Goal: Information Seeking & Learning: Check status

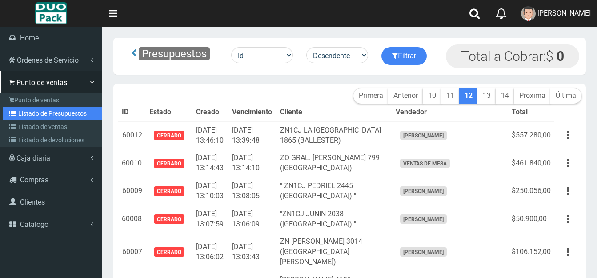
click at [33, 112] on link "Listado de Presupuestos" at bounding box center [52, 113] width 99 height 13
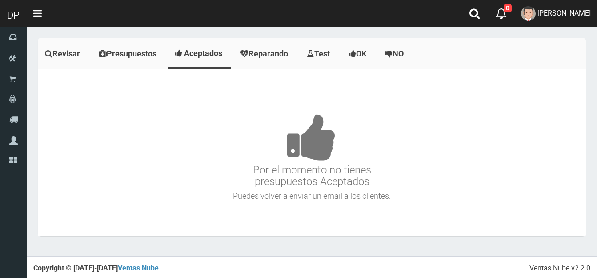
scroll to position [995, 0]
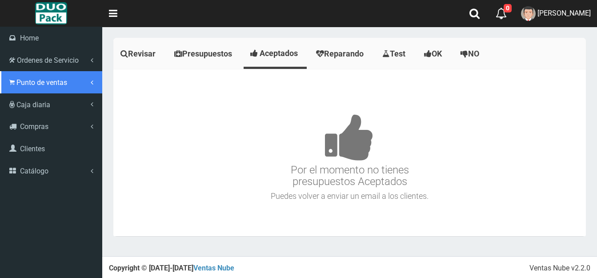
click at [37, 76] on link "Punto de ventas" at bounding box center [51, 82] width 102 height 22
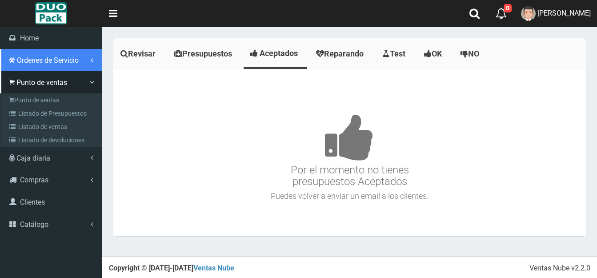
click at [42, 58] on span "Ordenes de Servicio" at bounding box center [48, 60] width 62 height 8
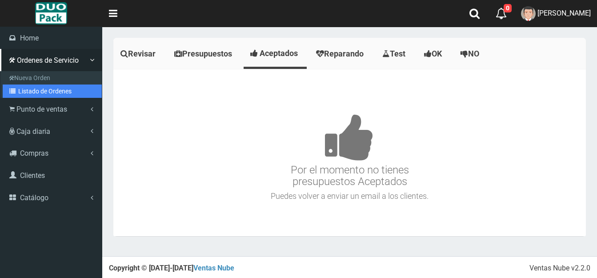
click at [42, 92] on link "Listado de Ordenes" at bounding box center [52, 90] width 99 height 13
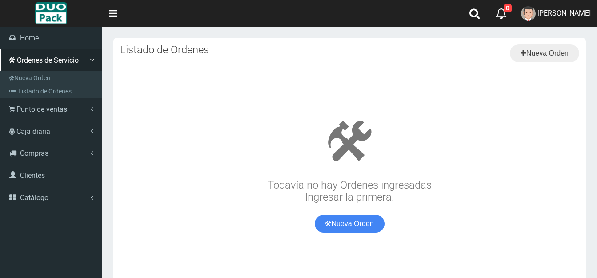
scroll to position [995, 0]
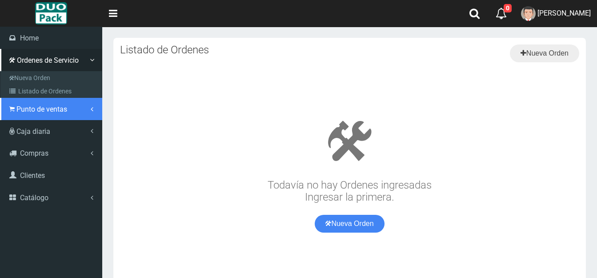
click at [21, 108] on span "Punto de ventas" at bounding box center [41, 109] width 51 height 8
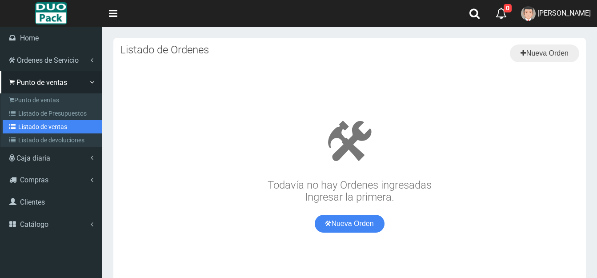
click at [42, 126] on link "Listado de ventas" at bounding box center [52, 126] width 99 height 13
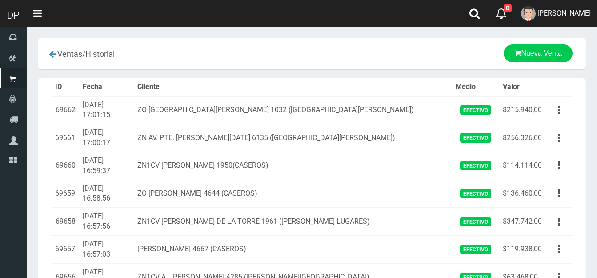
scroll to position [995, 0]
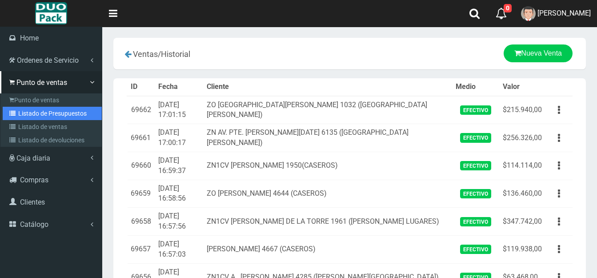
click at [58, 110] on link "Listado de Presupuestos" at bounding box center [52, 113] width 99 height 13
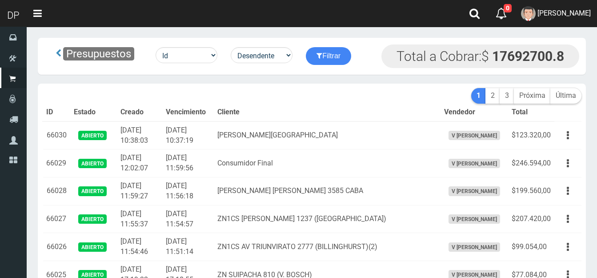
scroll to position [995, 0]
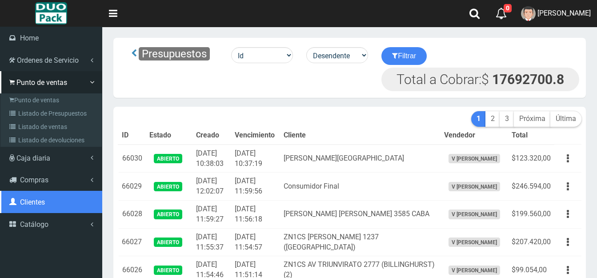
click at [29, 200] on span "Clientes" at bounding box center [32, 202] width 25 height 8
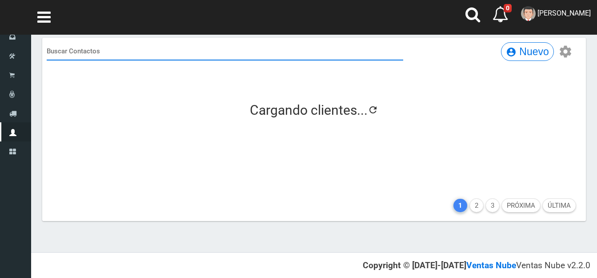
click at [61, 50] on input "text" at bounding box center [225, 51] width 357 height 18
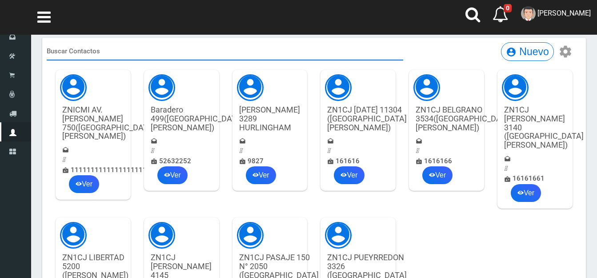
scroll to position [995, 0]
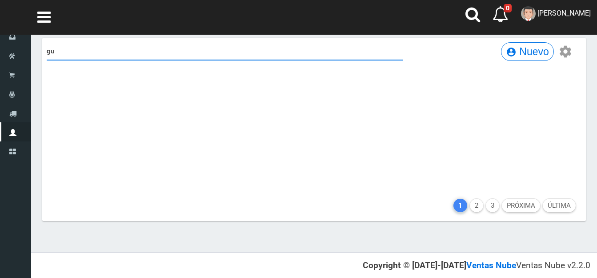
type input "g"
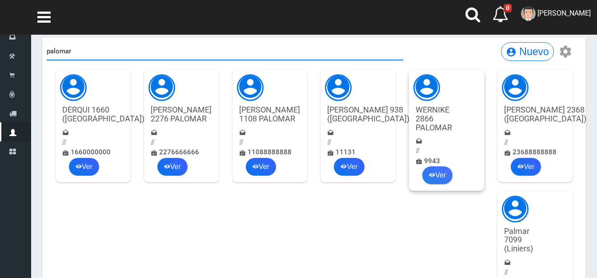
type input "palomar"
click at [439, 172] on link "Ver" at bounding box center [437, 175] width 30 height 18
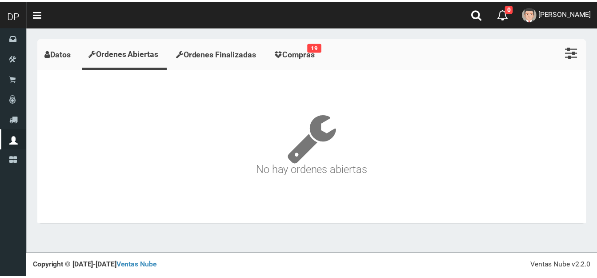
scroll to position [995, 0]
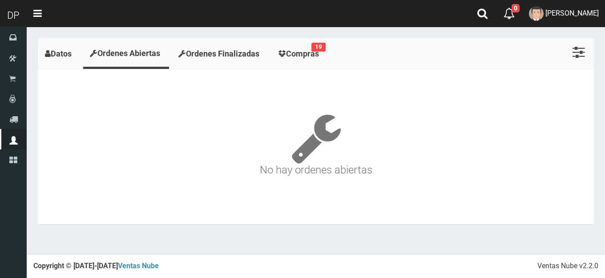
click at [225, 54] on span "Ordenes Finalizadas" at bounding box center [222, 53] width 73 height 9
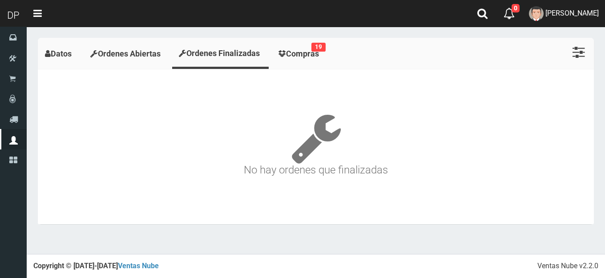
click at [304, 51] on span "Compras" at bounding box center [302, 53] width 33 height 9
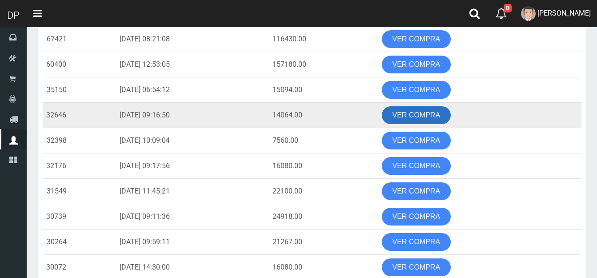
scroll to position [0, 0]
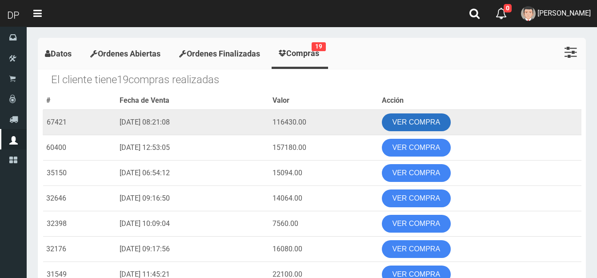
click at [423, 116] on link "VER COMPRA" at bounding box center [416, 122] width 69 height 18
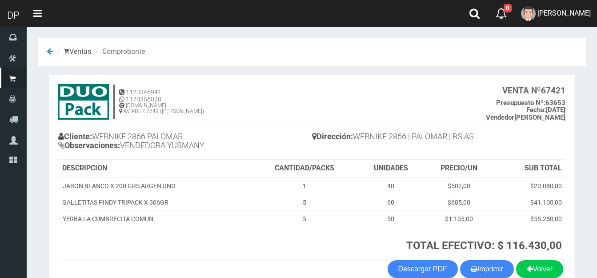
scroll to position [995, 0]
click at [50, 52] on icon at bounding box center [50, 51] width 6 height 7
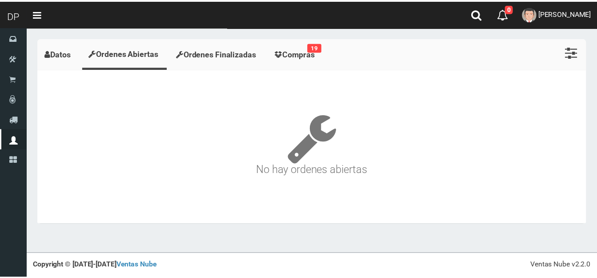
scroll to position [995, 0]
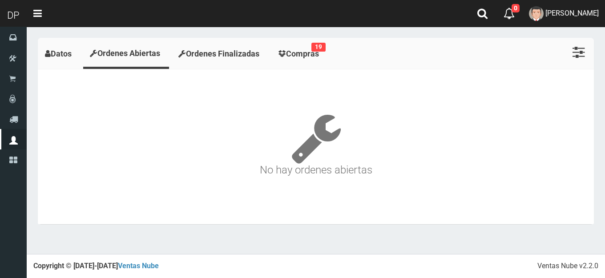
click at [223, 52] on span "Ordenes Finalizadas" at bounding box center [222, 53] width 73 height 9
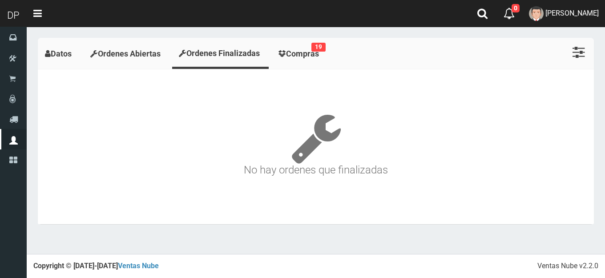
click at [311, 58] on span "Compras" at bounding box center [302, 53] width 33 height 9
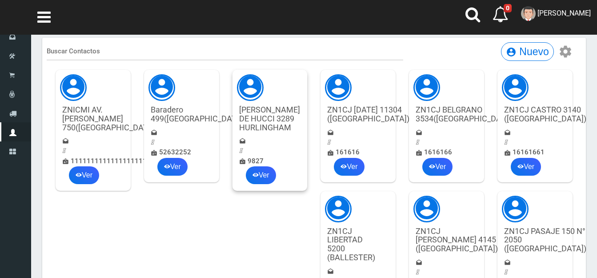
scroll to position [995, 0]
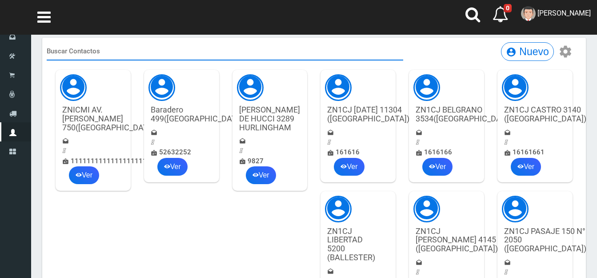
click at [91, 49] on input "text" at bounding box center [225, 51] width 357 height 18
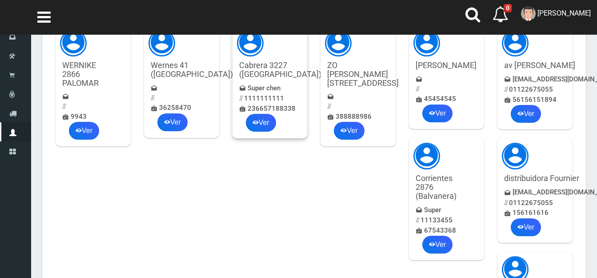
scroll to position [0, 0]
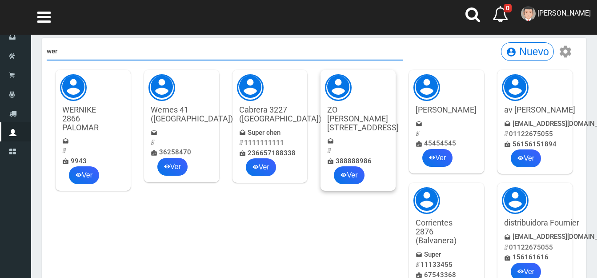
type input "wer"
click at [369, 107] on h4 "ZO [PERSON_NAME][STREET_ADDRESS]" at bounding box center [363, 118] width 72 height 26
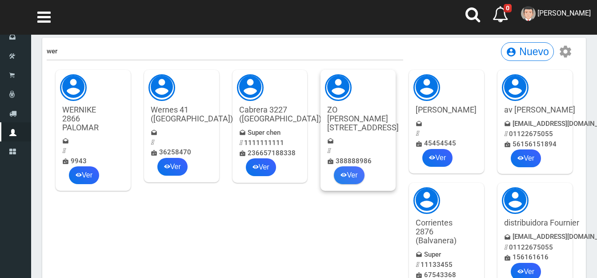
click at [356, 184] on link "Ver" at bounding box center [349, 175] width 30 height 18
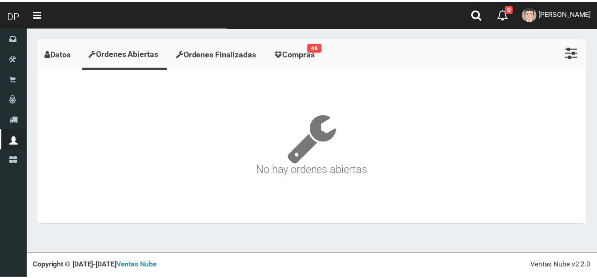
scroll to position [995, 0]
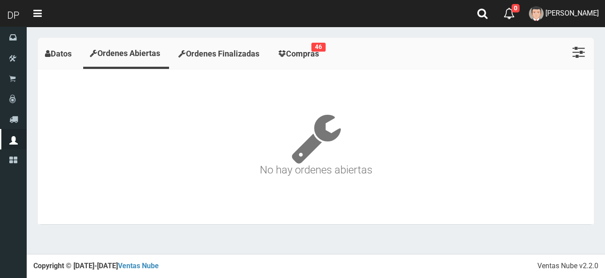
click at [296, 54] on span "Compras" at bounding box center [302, 53] width 33 height 9
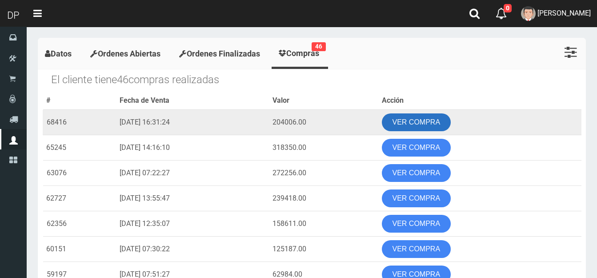
click at [412, 120] on link "VER COMPRA" at bounding box center [416, 122] width 69 height 18
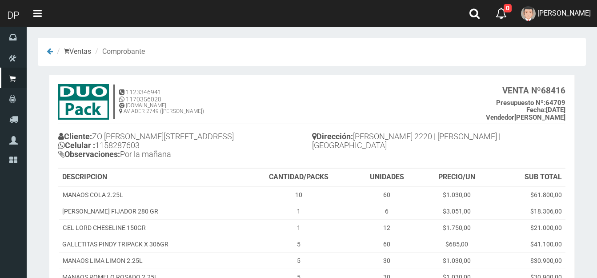
scroll to position [995, 0]
click at [49, 51] on icon at bounding box center [50, 51] width 6 height 7
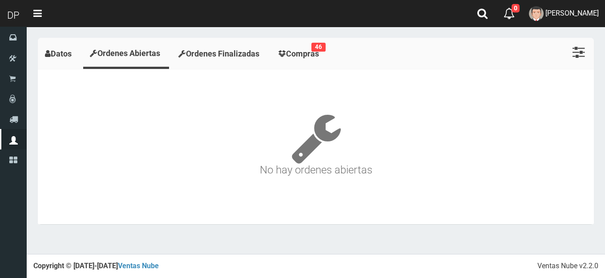
scroll to position [995, 0]
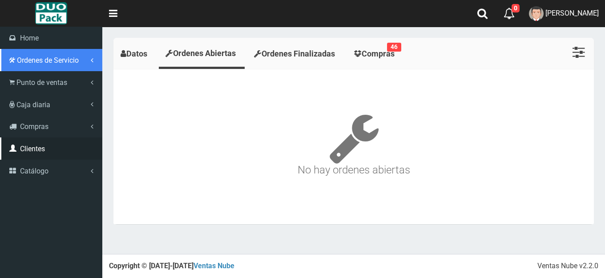
click at [40, 60] on span "Ordenes de Servicio" at bounding box center [48, 60] width 62 height 8
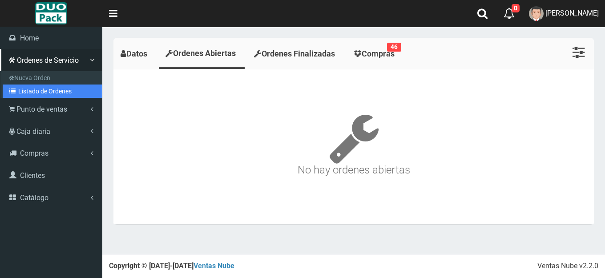
click at [43, 89] on link "Listado de Ordenes" at bounding box center [52, 90] width 99 height 13
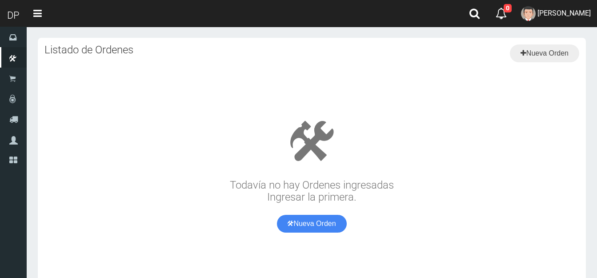
scroll to position [995, 0]
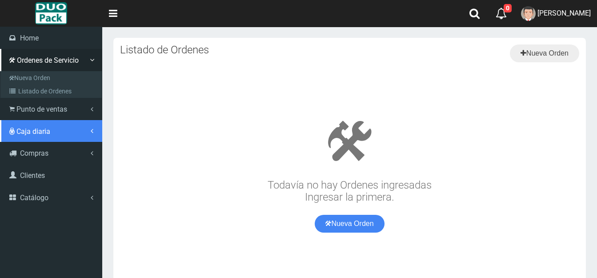
click at [34, 131] on span "Caja diaria" at bounding box center [33, 131] width 34 height 8
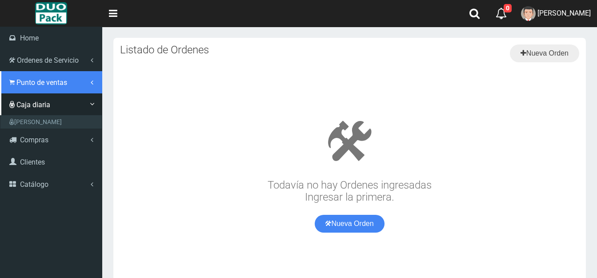
click at [42, 81] on span "Punto de ventas" at bounding box center [41, 82] width 51 height 8
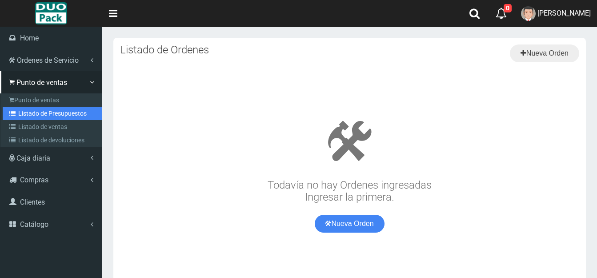
click at [44, 108] on link "Listado de Presupuestos" at bounding box center [52, 113] width 99 height 13
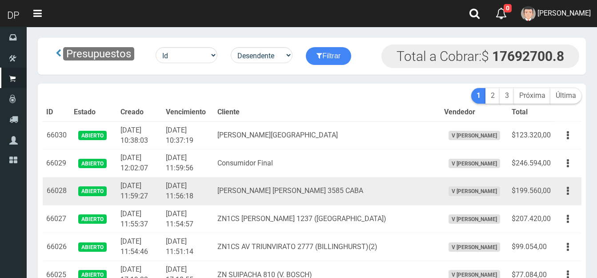
scroll to position [995, 0]
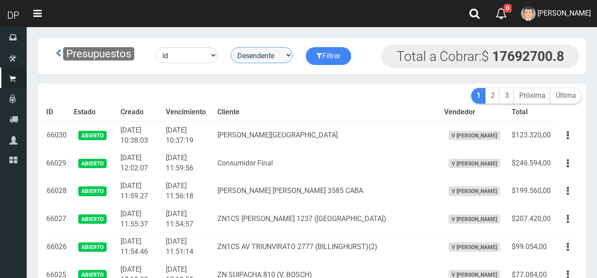
click at [265, 62] on select "Desendente Ascendente" at bounding box center [262, 55] width 62 height 16
click at [175, 55] on select "Id Facturado Valor vencimiento vendedor cliente" at bounding box center [187, 55] width 62 height 16
select select "usuarios_id"
click at [156, 47] on select "Id Facturado Valor vencimiento vendedor cliente" at bounding box center [187, 55] width 62 height 16
click at [332, 54] on button "Filtrar" at bounding box center [328, 56] width 45 height 18
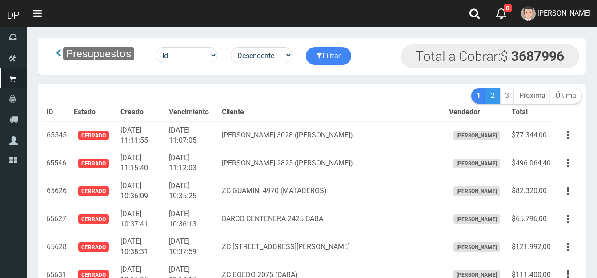
click at [494, 99] on link "2" at bounding box center [492, 96] width 15 height 16
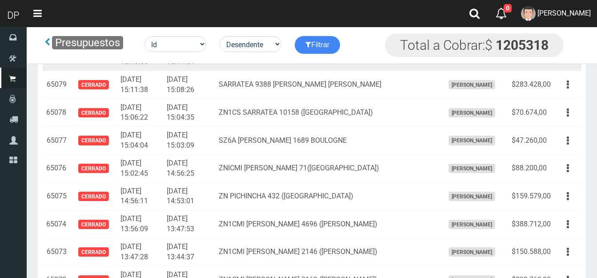
scroll to position [11658, 0]
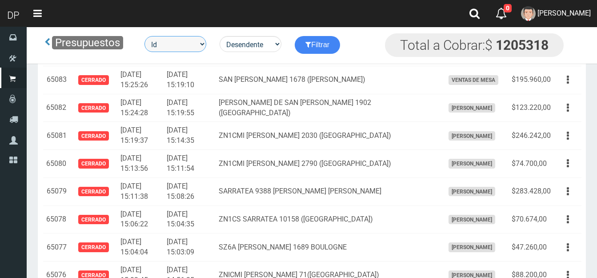
click at [169, 45] on select "Id Facturado Valor vencimiento vendedor cliente" at bounding box center [175, 44] width 62 height 16
click at [145, 36] on select "Id Facturado Valor vencimiento vendedor cliente" at bounding box center [175, 44] width 62 height 16
click at [327, 49] on button "Filtrar" at bounding box center [317, 45] width 45 height 18
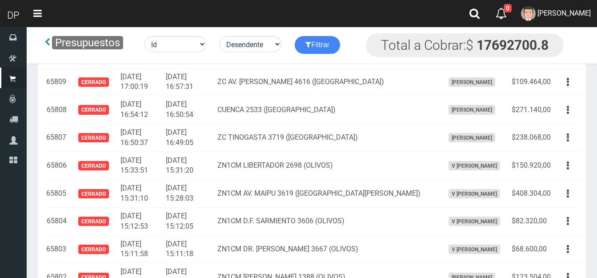
scroll to position [6001, 0]
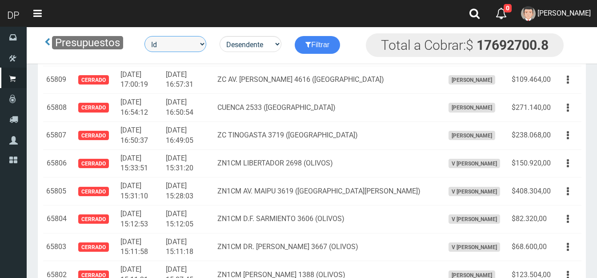
click at [197, 41] on select "Id Facturado Valor vencimiento vendedor cliente" at bounding box center [175, 44] width 62 height 16
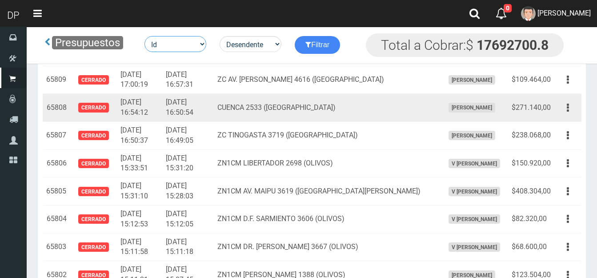
select select "clientes_id"
click at [145, 36] on select "Id Facturado Valor vencimiento vendedor cliente" at bounding box center [175, 44] width 62 height 16
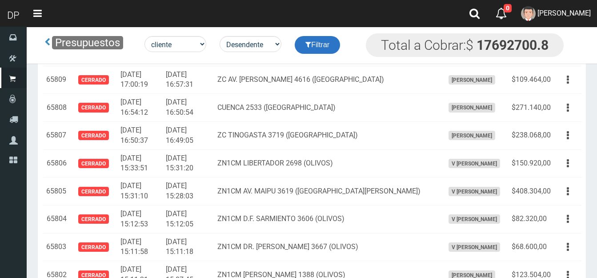
click at [314, 40] on button "Filtrar" at bounding box center [317, 45] width 45 height 18
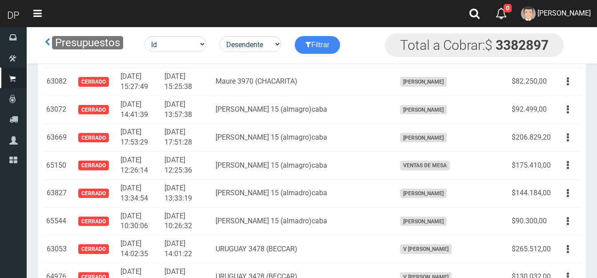
scroll to position [2045, 0]
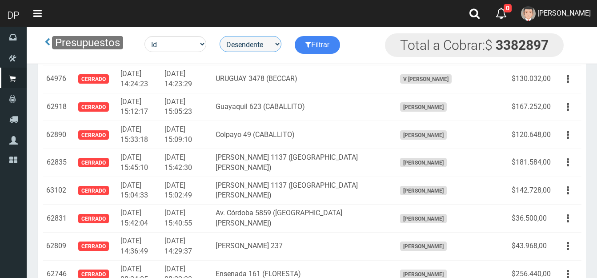
click at [272, 44] on select "Desendente Ascendente" at bounding box center [251, 44] width 62 height 16
select select "asc"
click at [221, 36] on select "Desendente Ascendente" at bounding box center [251, 44] width 62 height 16
click at [331, 44] on button "Filtrar" at bounding box center [317, 45] width 45 height 18
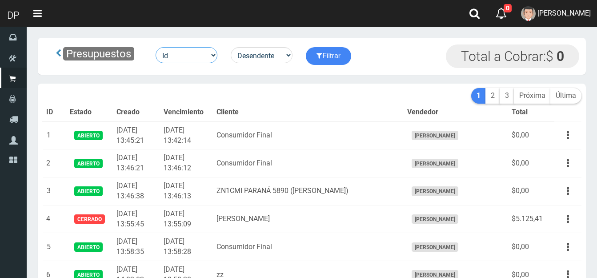
click at [188, 56] on select "Id Facturado Valor vencimiento vendedor cliente" at bounding box center [187, 55] width 62 height 16
select select "clientes_id"
click at [156, 47] on select "Id Facturado Valor vencimiento vendedor cliente" at bounding box center [187, 55] width 62 height 16
click at [320, 56] on icon "submit" at bounding box center [320, 55] width 6 height 12
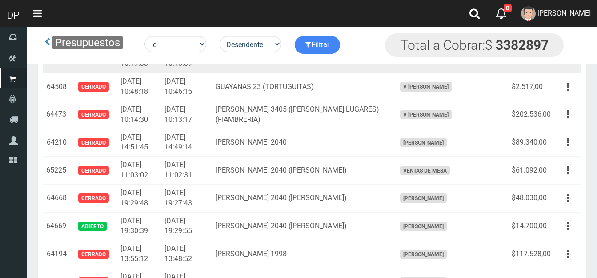
scroll to position [489, 0]
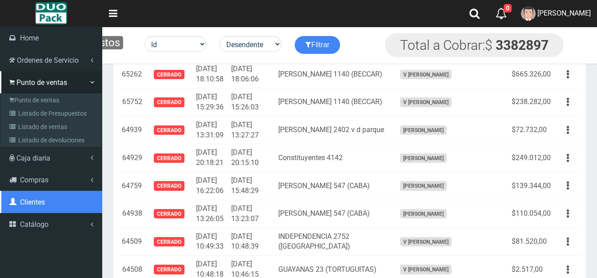
click at [33, 201] on span "Clientes" at bounding box center [32, 202] width 25 height 8
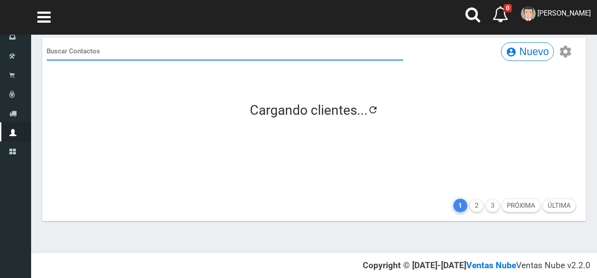
scroll to position [995, 0]
click at [104, 48] on input "text" at bounding box center [225, 51] width 357 height 18
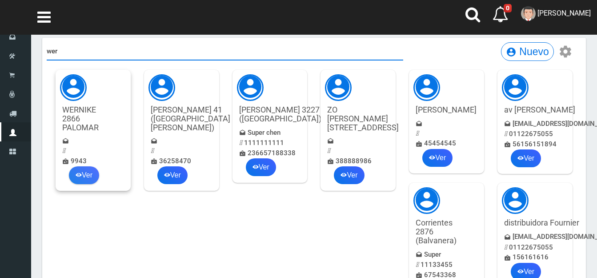
type input "wer"
click at [90, 178] on link "Ver" at bounding box center [84, 175] width 30 height 18
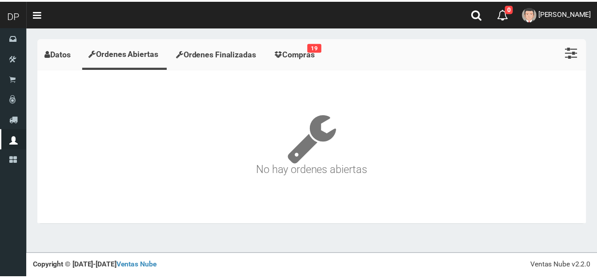
scroll to position [995, 0]
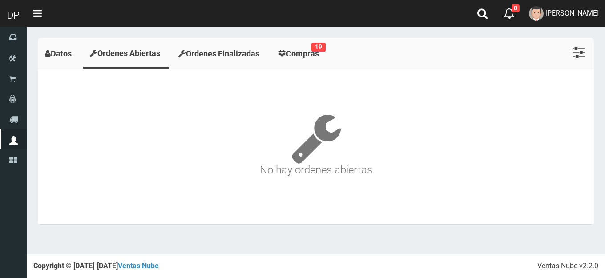
click at [224, 50] on span "Ordenes Finalizadas" at bounding box center [222, 53] width 73 height 9
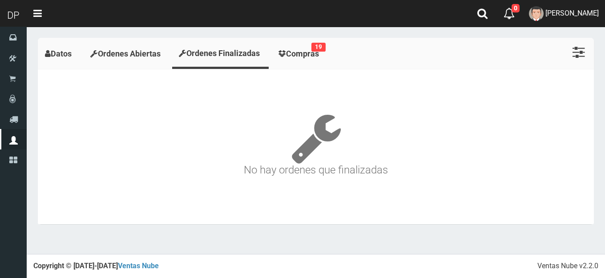
click at [301, 52] on span "Compras" at bounding box center [302, 53] width 33 height 9
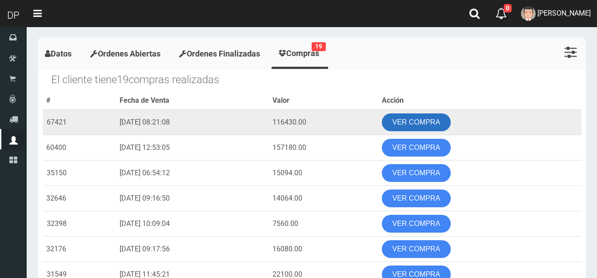
click at [428, 126] on link "VER COMPRA" at bounding box center [416, 122] width 69 height 18
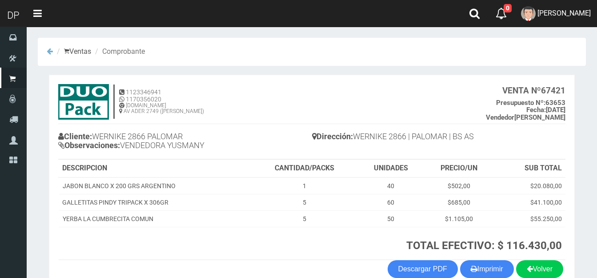
click at [48, 52] on icon at bounding box center [50, 51] width 6 height 7
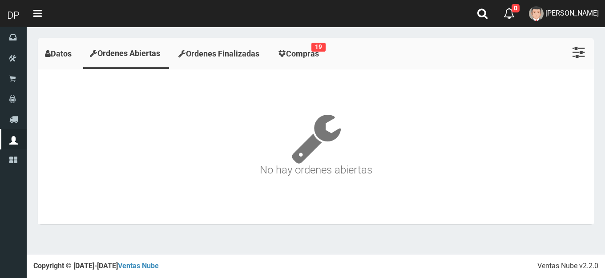
scroll to position [995, 0]
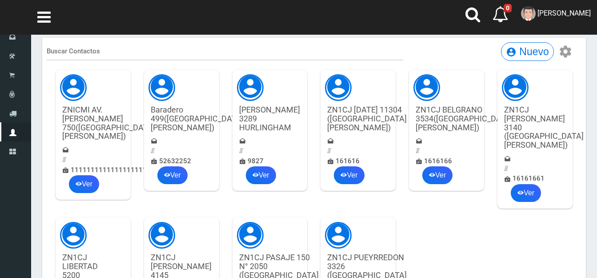
scroll to position [995, 0]
click at [94, 47] on input "text" at bounding box center [225, 51] width 357 height 18
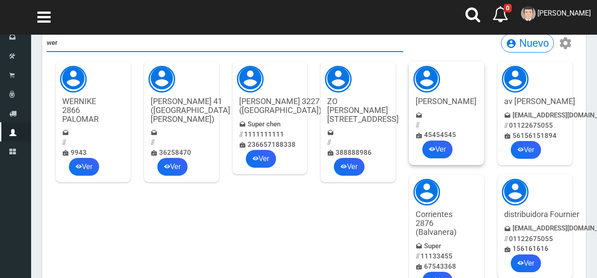
scroll to position [0, 0]
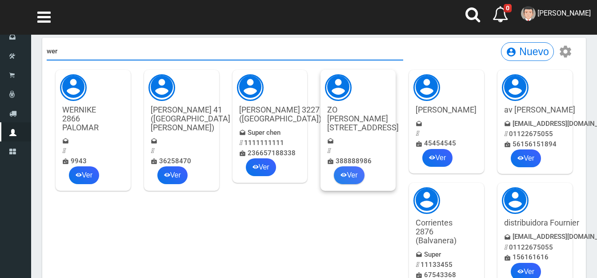
type input "wer"
click at [341, 181] on icon at bounding box center [344, 174] width 6 height 12
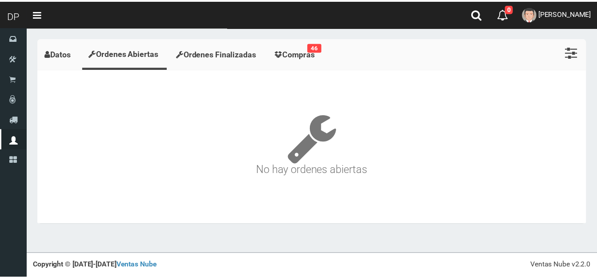
scroll to position [995, 0]
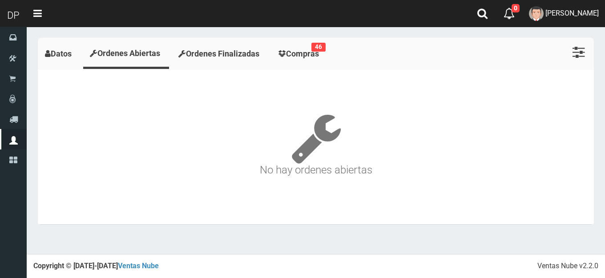
click at [222, 52] on span "Ordenes Finalizadas" at bounding box center [222, 53] width 73 height 9
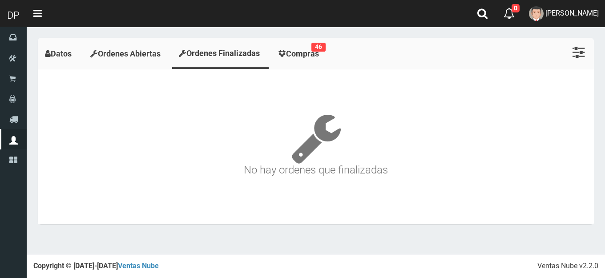
click at [317, 52] on span "Compras" at bounding box center [302, 53] width 33 height 9
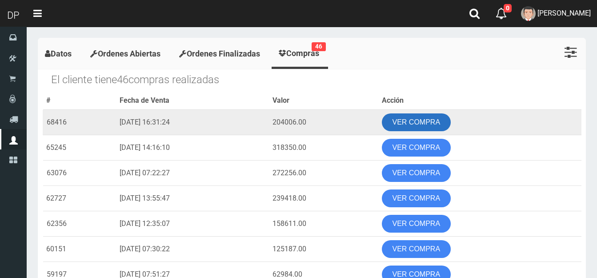
click at [419, 123] on link "VER COMPRA" at bounding box center [416, 122] width 69 height 18
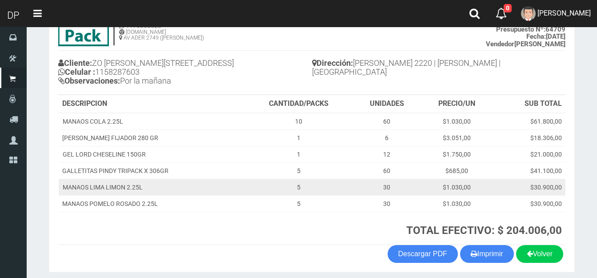
scroll to position [89, 0]
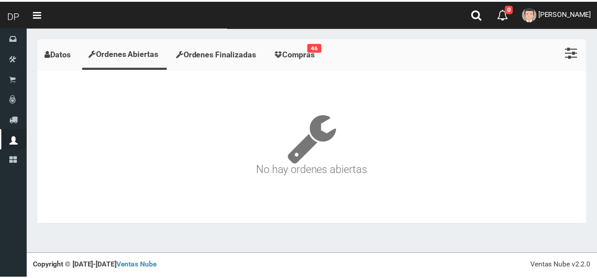
scroll to position [995, 0]
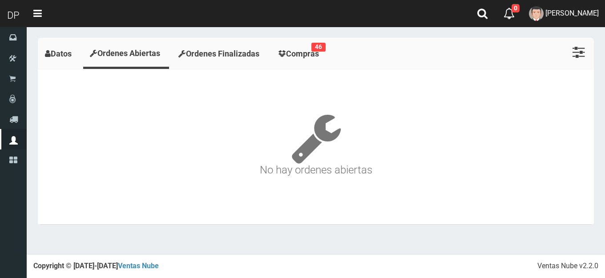
click at [579, 48] on icon at bounding box center [578, 52] width 12 height 14
click at [248, 57] on span "Ordenes Finalizadas" at bounding box center [222, 53] width 73 height 9
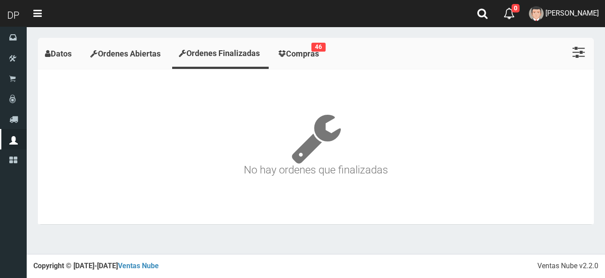
click at [317, 56] on span "Compras" at bounding box center [302, 53] width 33 height 9
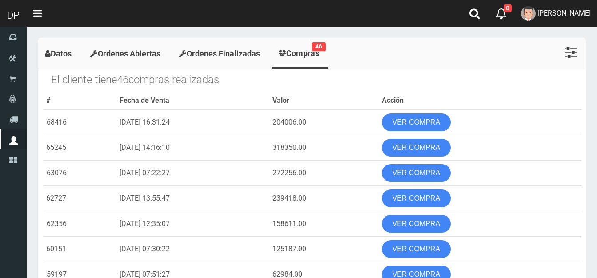
click at [574, 53] on icon at bounding box center [571, 52] width 12 height 14
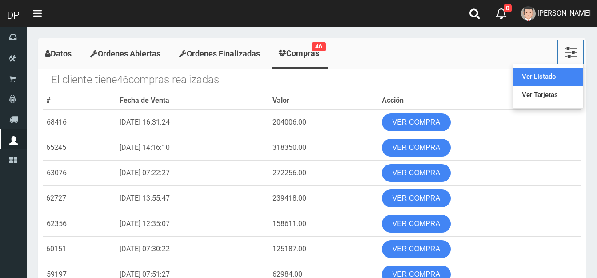
click at [539, 75] on link "Ver Listado" at bounding box center [548, 77] width 70 height 18
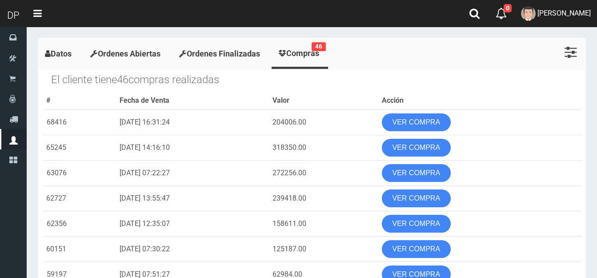
click at [57, 51] on span "Datos" at bounding box center [61, 53] width 21 height 9
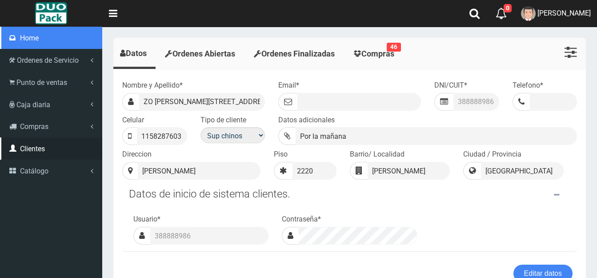
click at [27, 36] on span "Home" at bounding box center [29, 38] width 19 height 8
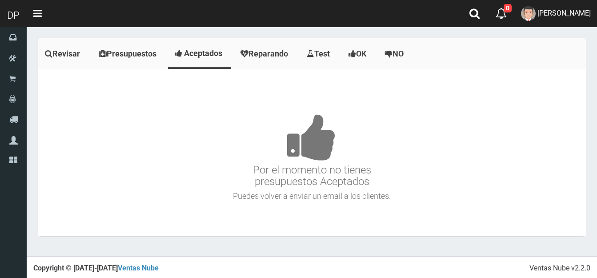
scroll to position [995, 0]
